Goal: Navigation & Orientation: Find specific page/section

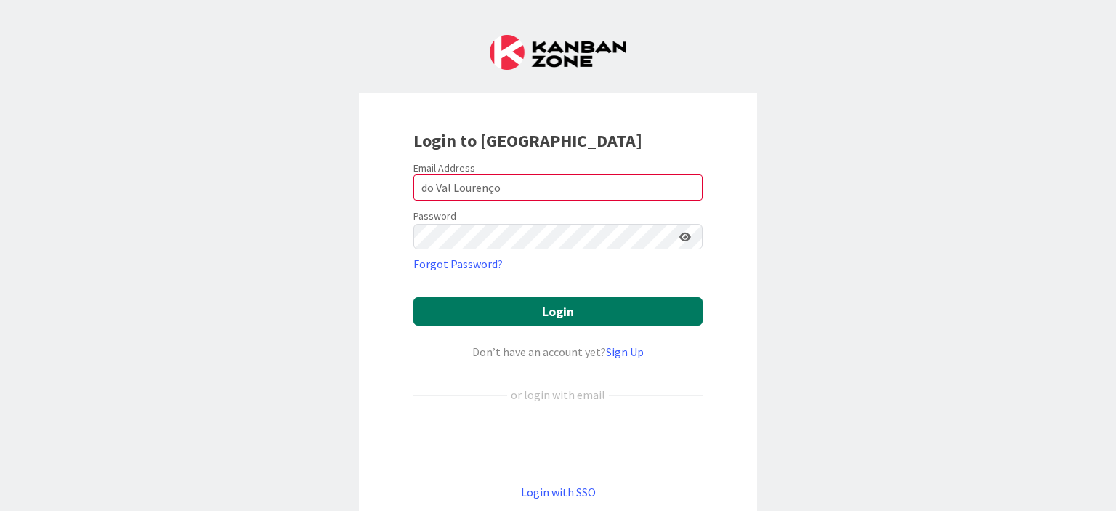
click at [545, 316] on button "Login" at bounding box center [558, 311] width 289 height 28
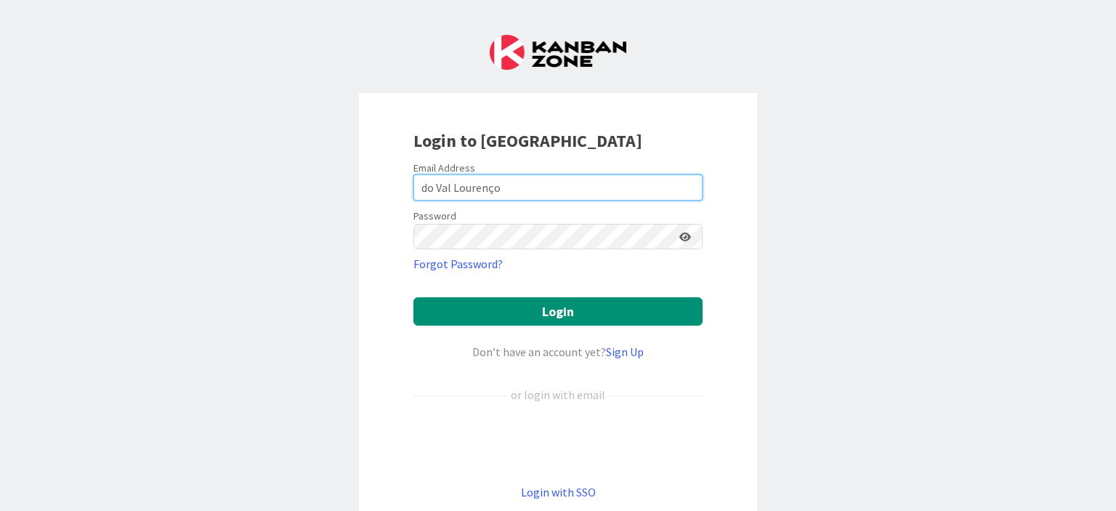
drag, startPoint x: 512, startPoint y: 190, endPoint x: 379, endPoint y: 190, distance: 132.3
click at [379, 190] on div "Login to [GEOGRAPHIC_DATA] Email Address do [GEOGRAPHIC_DATA] Password Forgot P…" at bounding box center [558, 314] width 398 height 443
type input "[PERSON_NAME][EMAIL_ADDRESS][DOMAIN_NAME]"
click at [414, 297] on button "Login" at bounding box center [558, 311] width 289 height 28
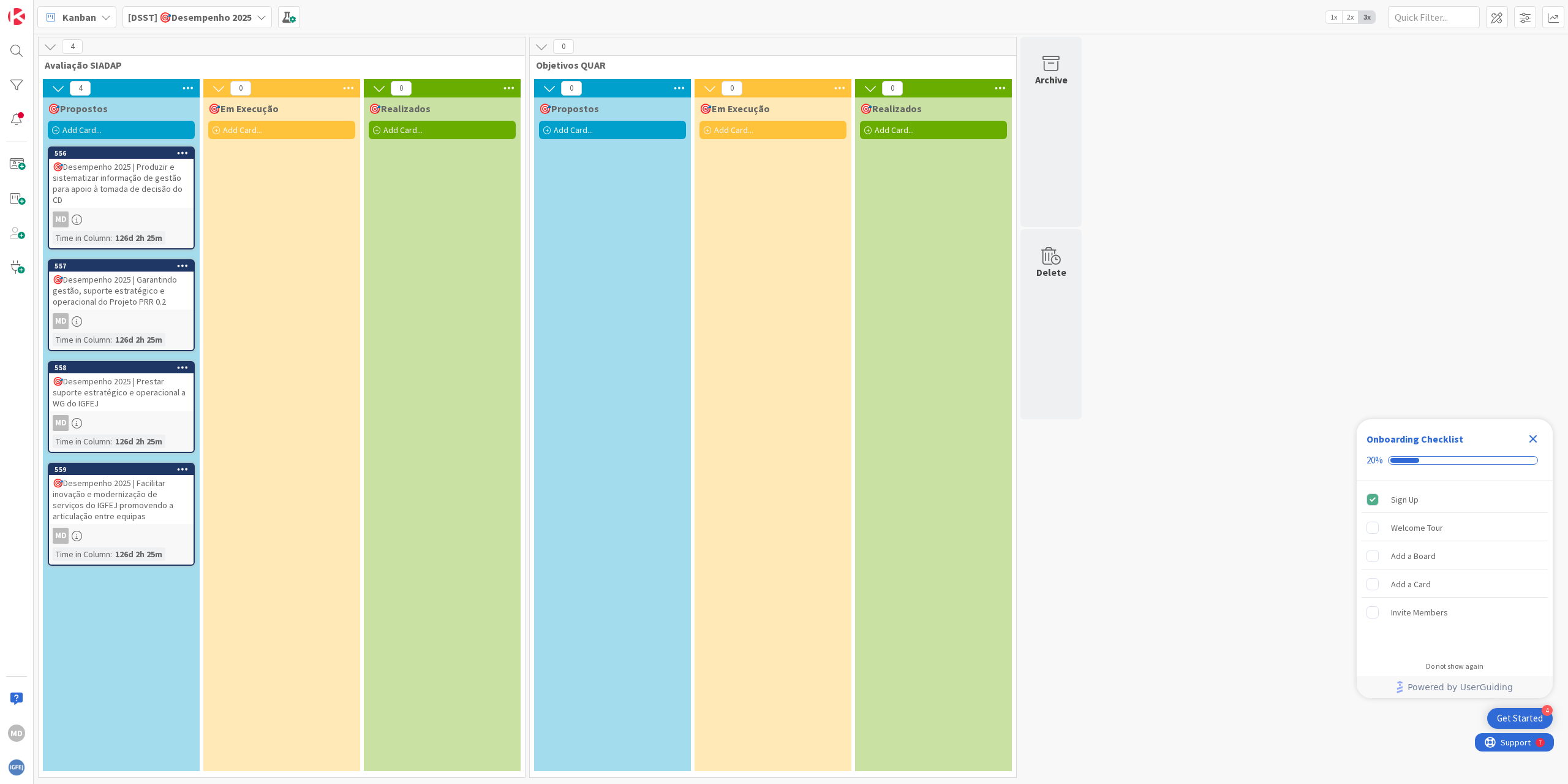
click at [158, 388] on div "🎯Desempenho 2025 | Prestar suporte estratégico e operacional a WG do IGFEJ" at bounding box center [121, 392] width 145 height 38
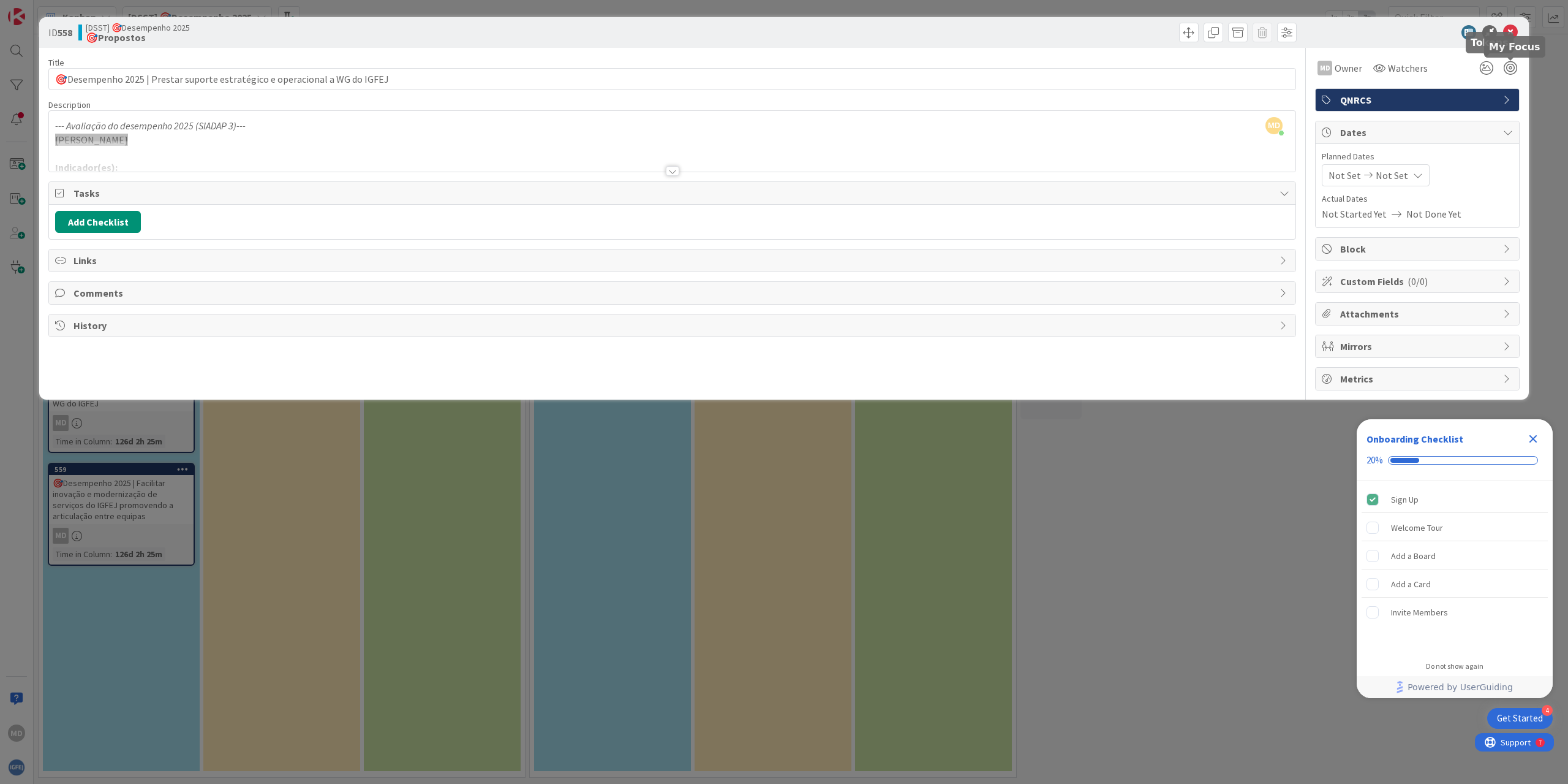
click at [940, 94] on div "ID 558 [DSST] 🎯Desempenho 2025 🎯Propostos Title 75 / 128 🎯Desempenho 2025 | Pre…" at bounding box center [784, 392] width 1568 height 784
